Goal: Task Accomplishment & Management: Use online tool/utility

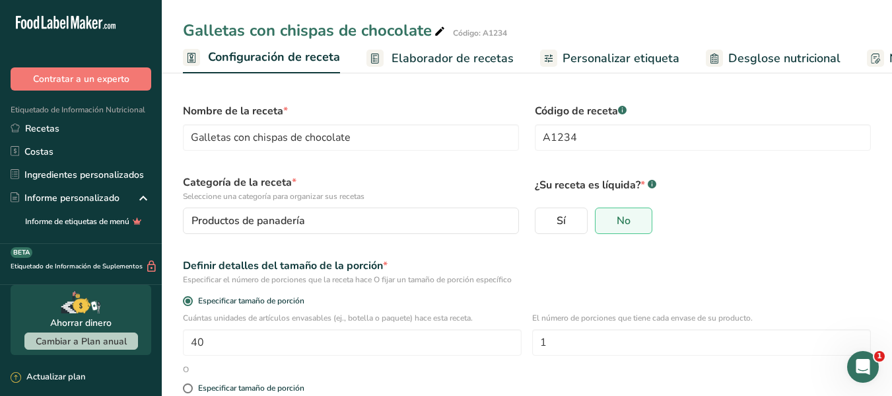
scroll to position [680, 0]
drag, startPoint x: 757, startPoint y: 66, endPoint x: 750, endPoint y: 86, distance: 21.1
click at [757, 65] on span "Desglose nutricional" at bounding box center [785, 59] width 112 height 18
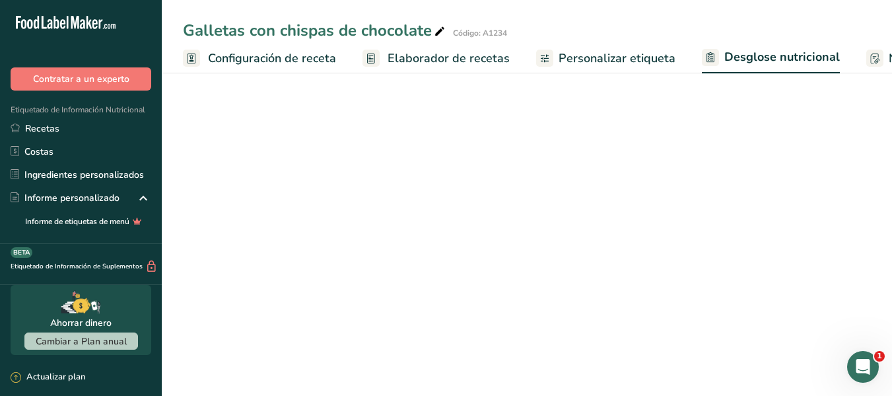
select select "Calories"
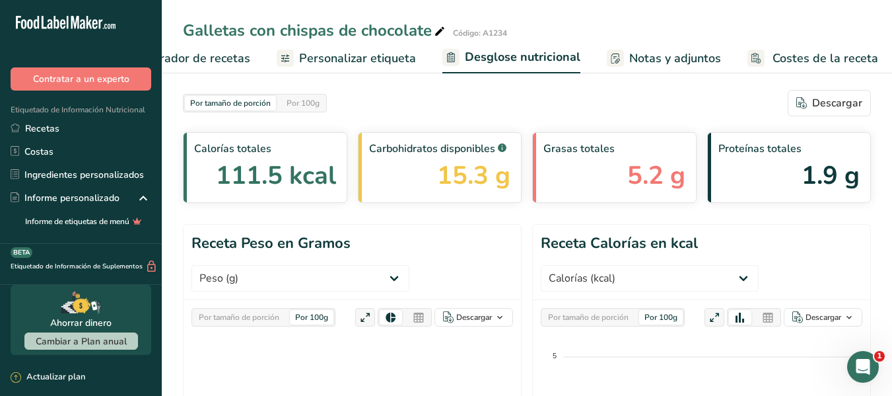
click at [802, 54] on span "Costes de la receta" at bounding box center [826, 59] width 106 height 18
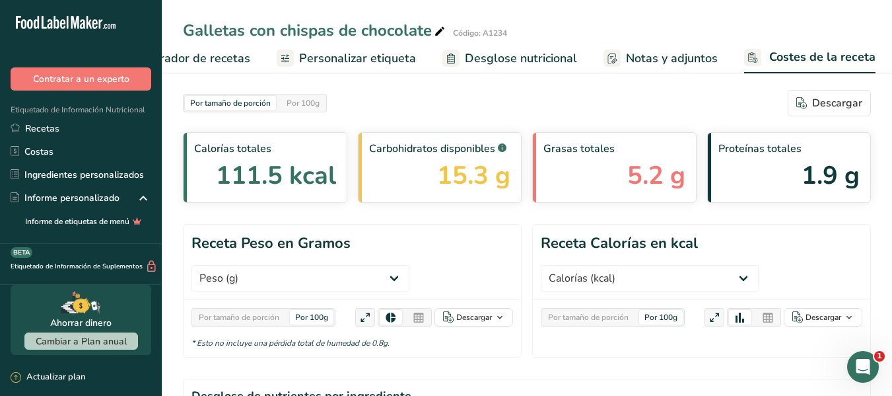
scroll to position [0, 259]
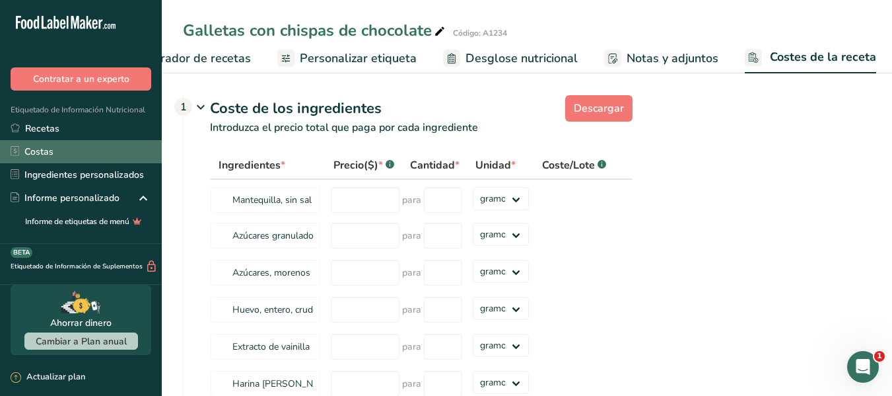
click at [66, 151] on link "Costas" at bounding box center [81, 151] width 162 height 23
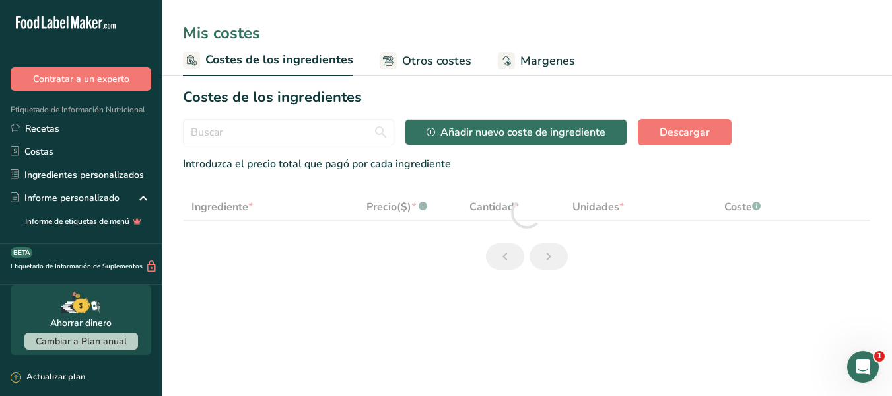
select select "1"
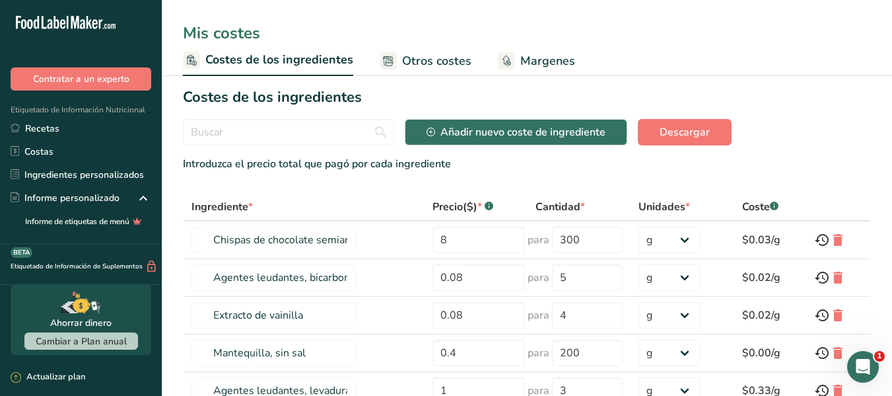
click at [423, 57] on span "Otros costes" at bounding box center [436, 61] width 69 height 18
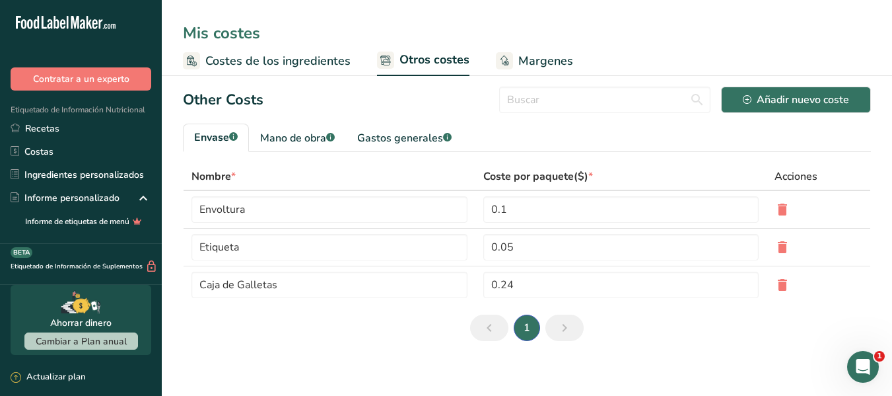
click at [501, 59] on icon at bounding box center [505, 60] width 9 height 11
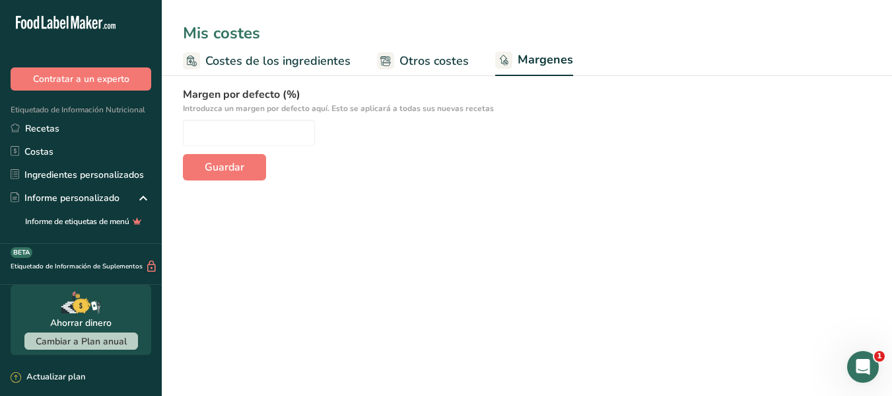
click at [446, 57] on span "Otros costes" at bounding box center [434, 61] width 69 height 18
